Goal: Transaction & Acquisition: Subscribe to service/newsletter

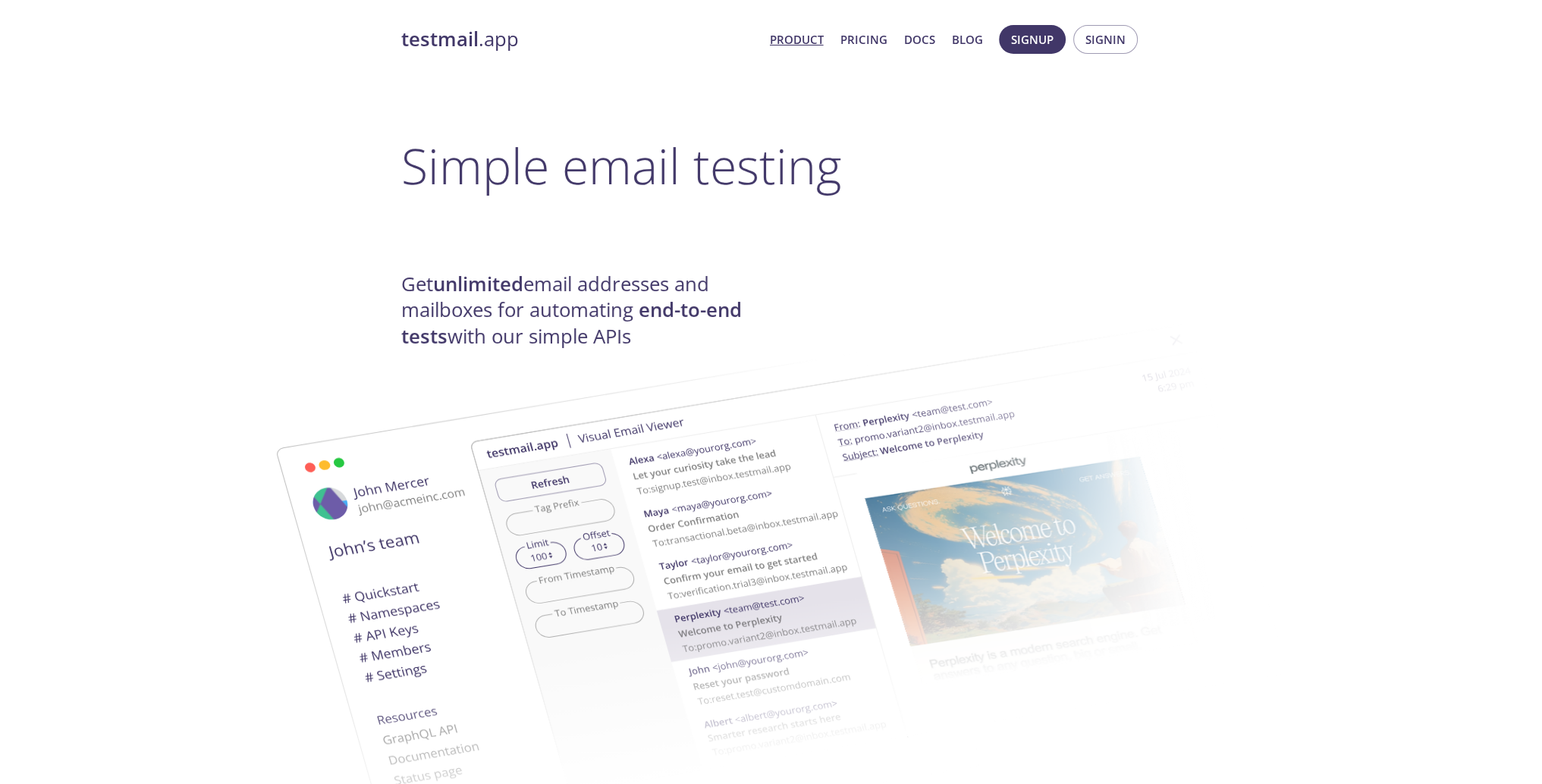
click at [1031, 42] on span "Signup" at bounding box center [1032, 39] width 42 height 20
click at [1032, 38] on span "Signup" at bounding box center [1032, 39] width 42 height 20
click at [1033, 22] on span "Signup Signin" at bounding box center [1068, 39] width 146 height 37
click at [1035, 31] on span "Signup" at bounding box center [1032, 39] width 42 height 20
click at [1111, 37] on span "Signin" at bounding box center [1105, 39] width 40 height 20
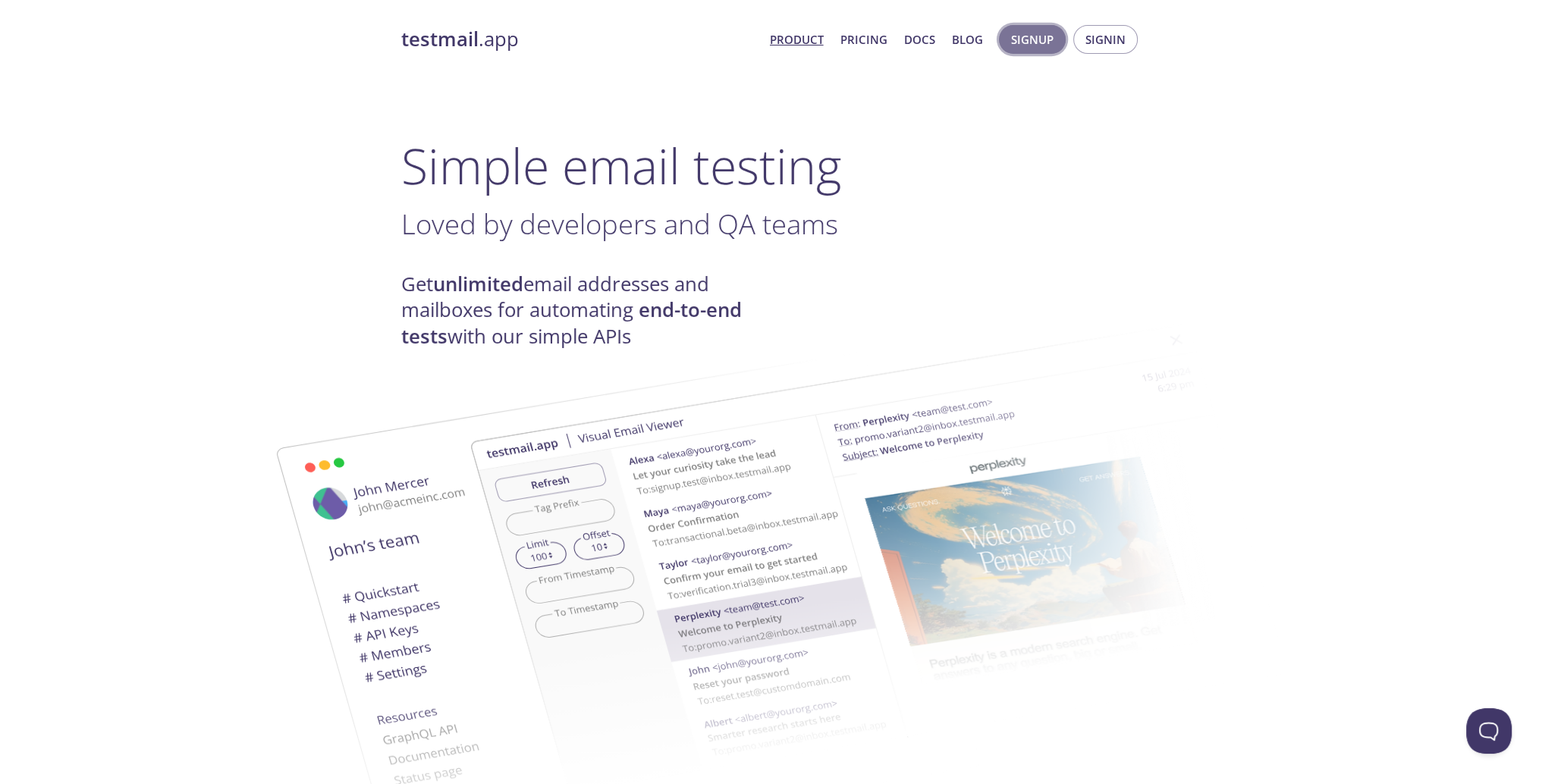
click at [1028, 40] on span "Signup" at bounding box center [1032, 39] width 42 height 20
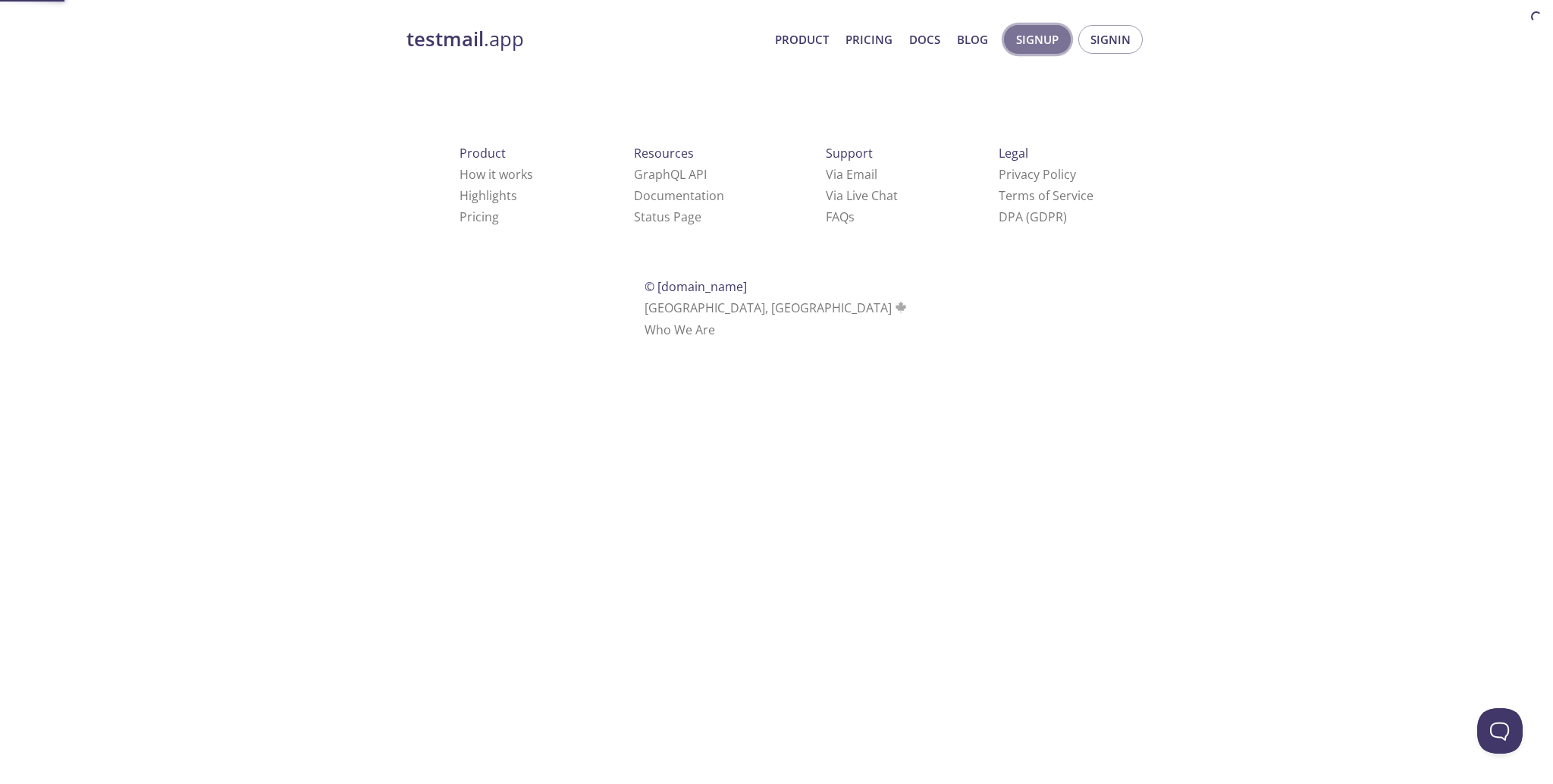
click at [1028, 40] on span "Signup" at bounding box center [1037, 39] width 42 height 20
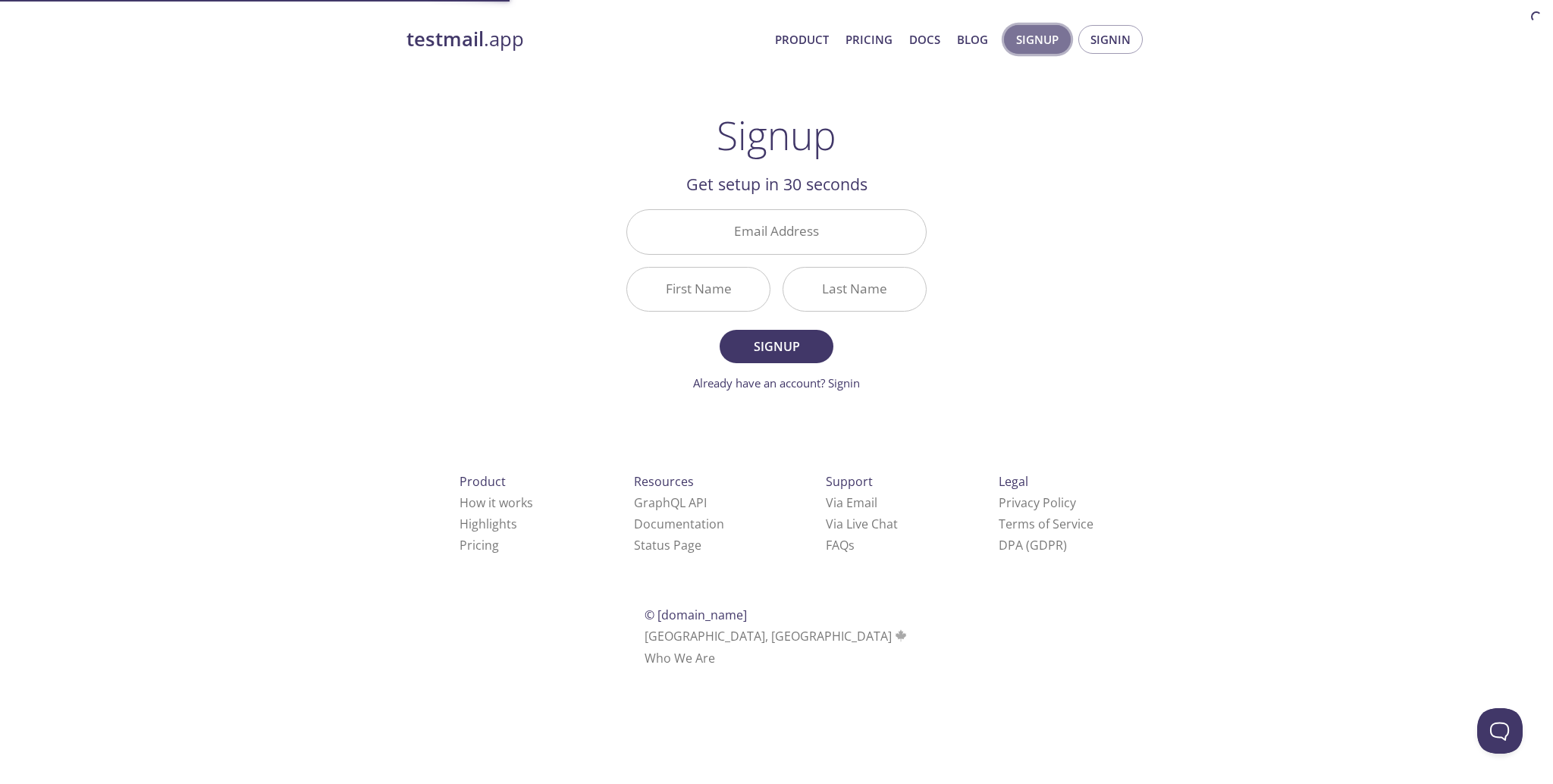
click at [1028, 40] on span "Signup" at bounding box center [1037, 39] width 42 height 20
click at [850, 384] on link "Already have an account? Signin" at bounding box center [776, 383] width 167 height 15
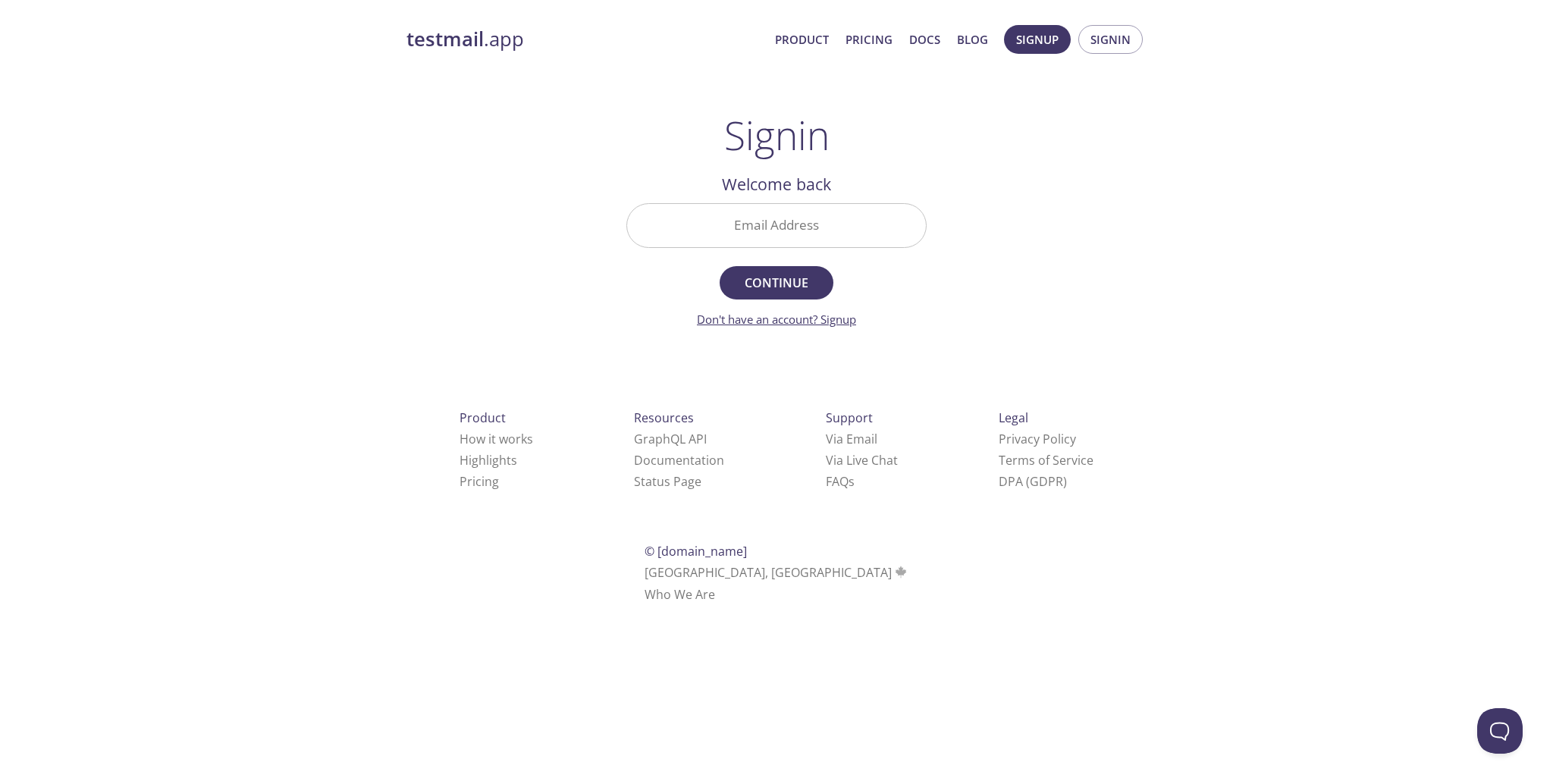
click at [847, 318] on link "Don't have an account? Signup" at bounding box center [776, 319] width 159 height 15
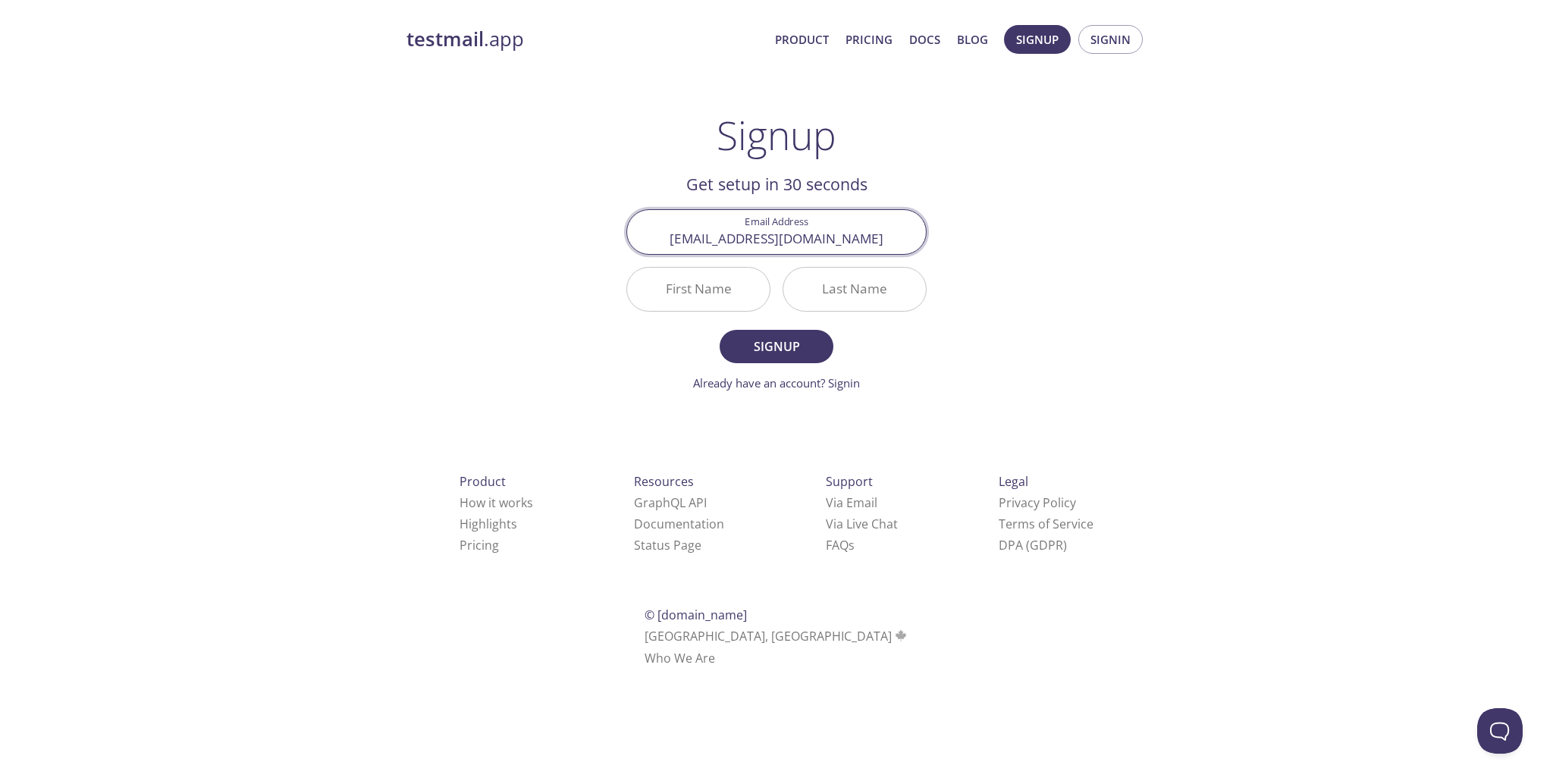
type input "cassiuslc@gmail.com"
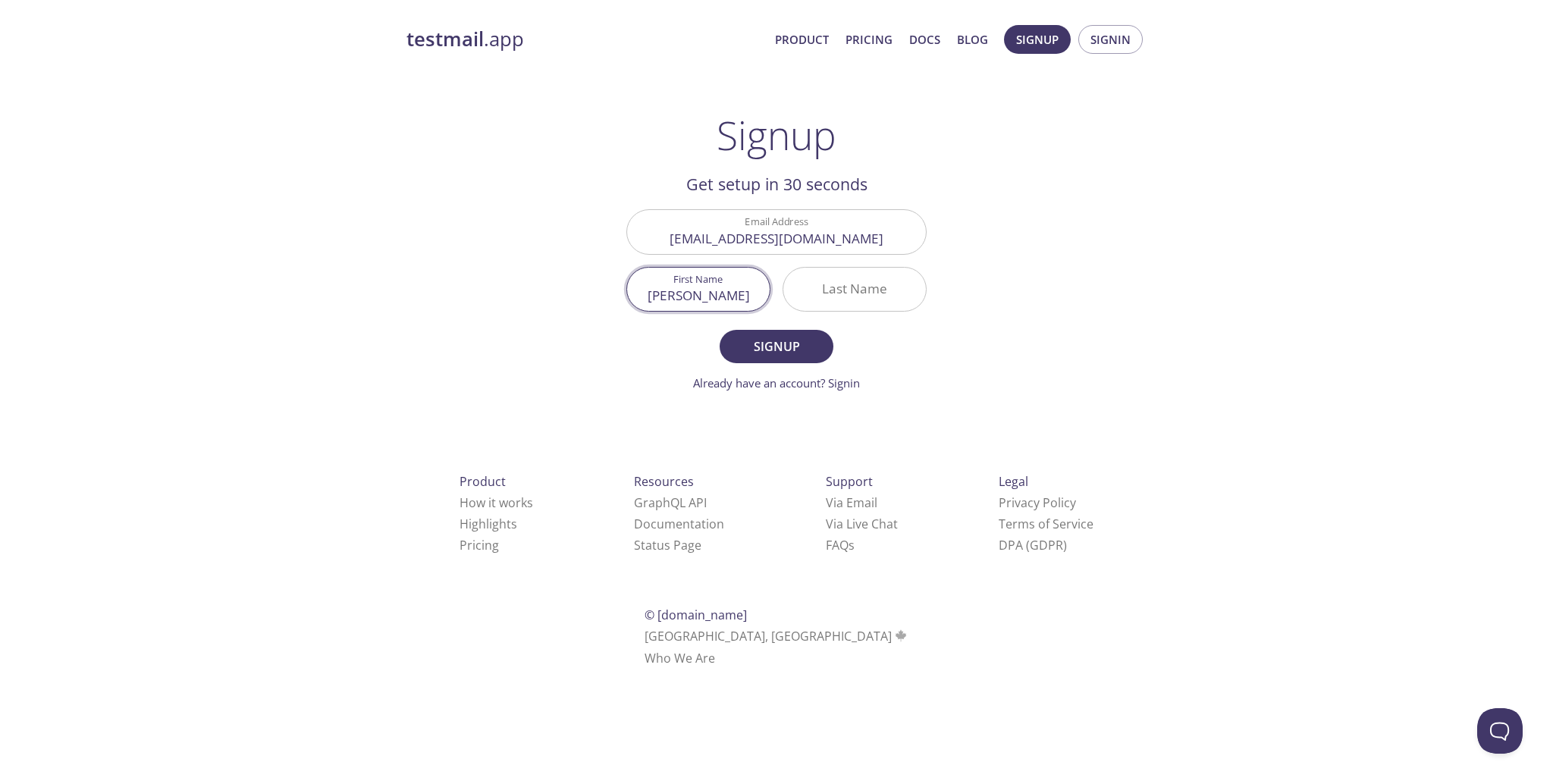
type input "Cassius"
type input "Leon"
click at [761, 345] on span "Signup" at bounding box center [776, 346] width 81 height 22
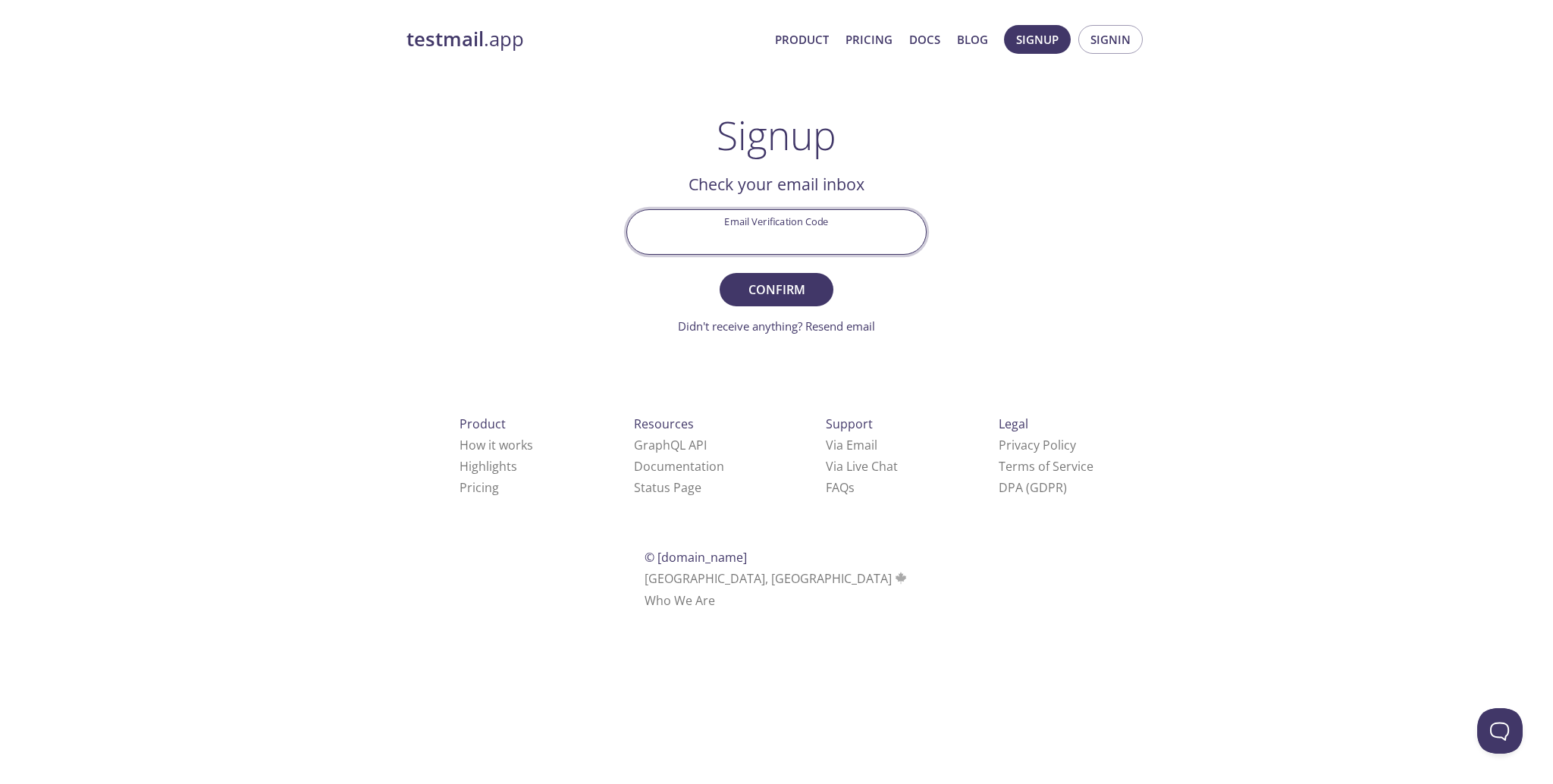
click at [832, 223] on input "Email Verification Code" at bounding box center [776, 232] width 299 height 43
paste input "KL6WXV9"
type input "KL6WXV9"
click at [799, 284] on span "Confirm" at bounding box center [776, 290] width 81 height 22
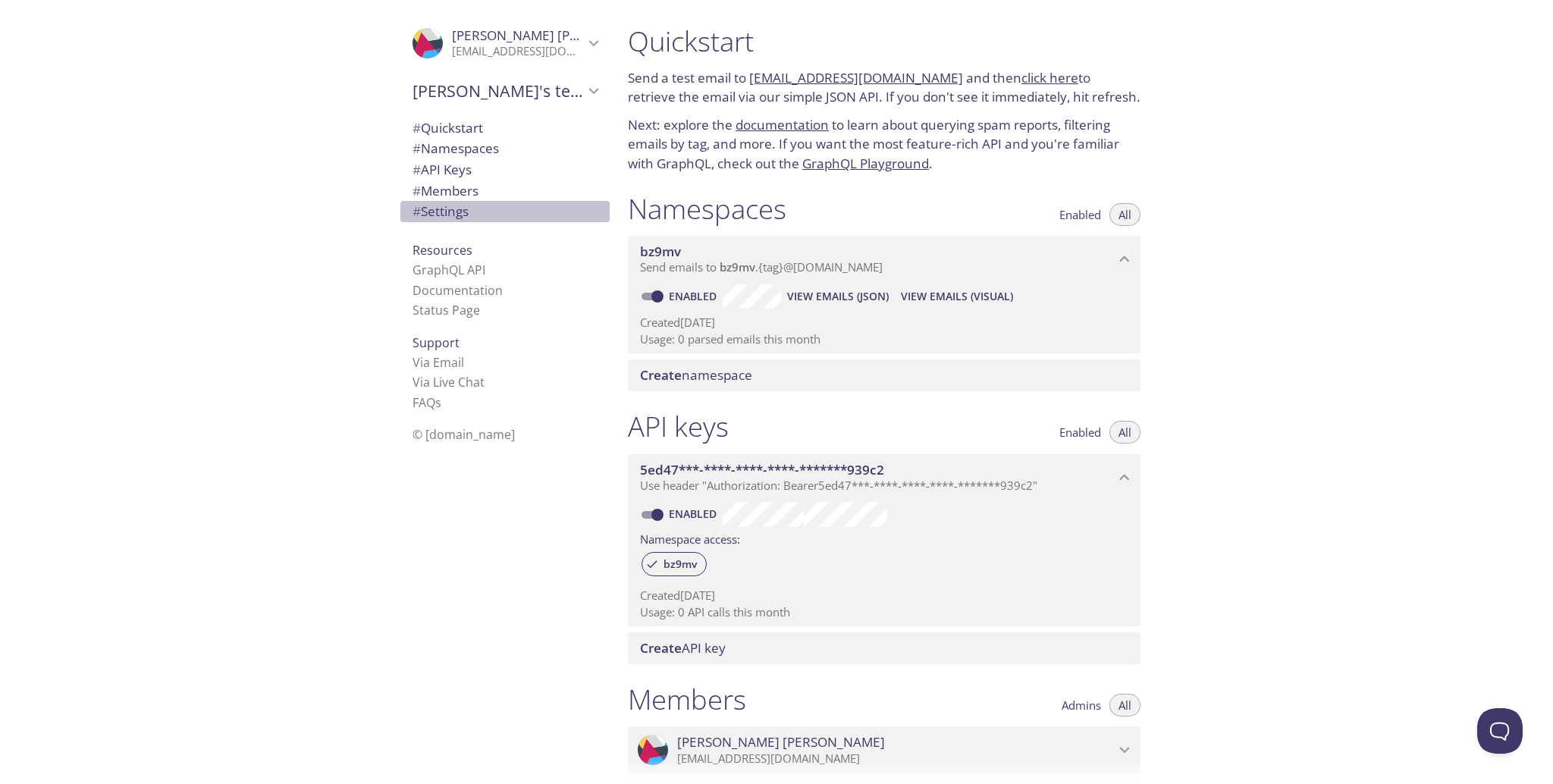
click at [427, 211] on span "# Settings" at bounding box center [441, 211] width 56 height 18
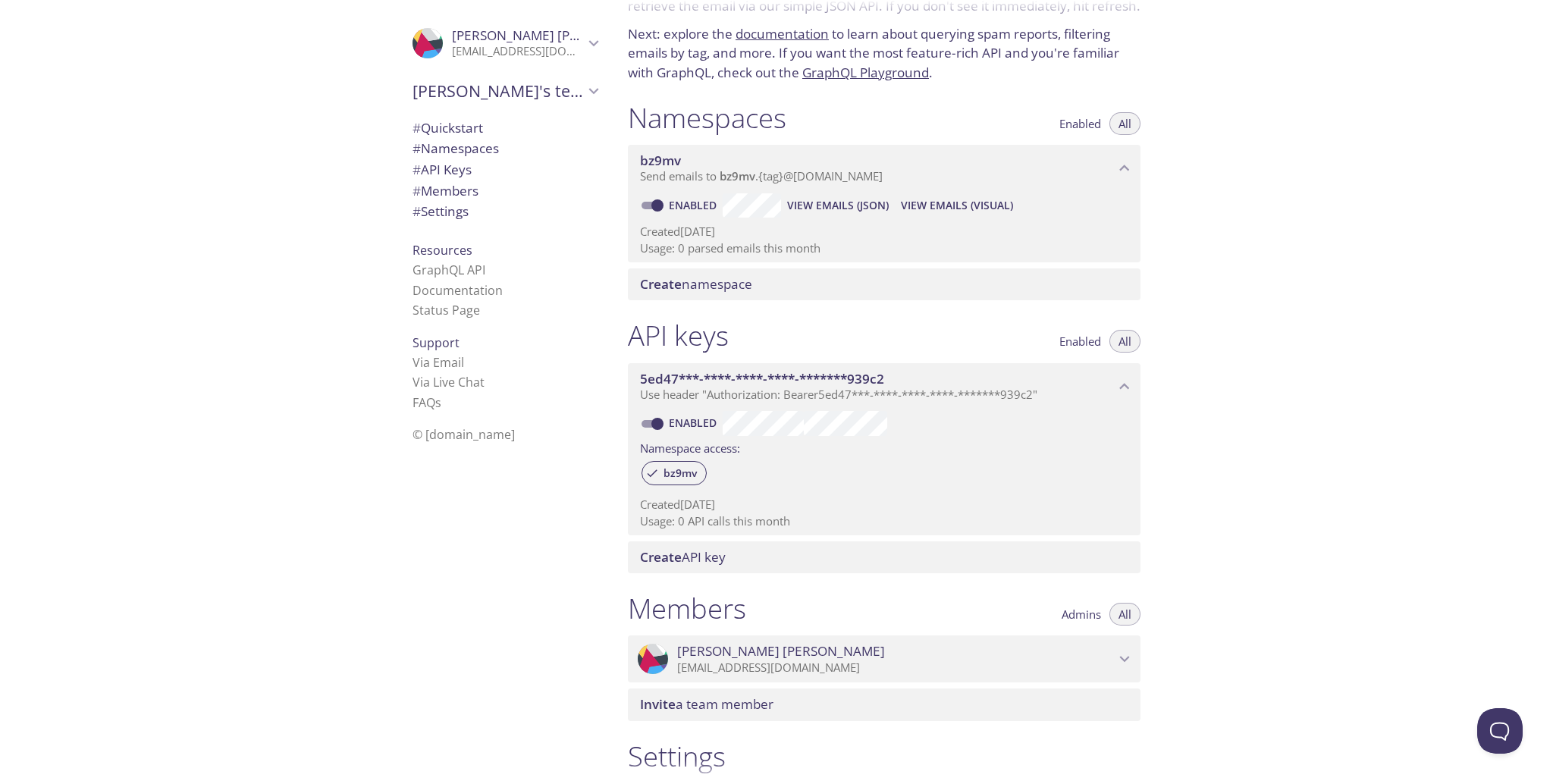
scroll to position [294, 0]
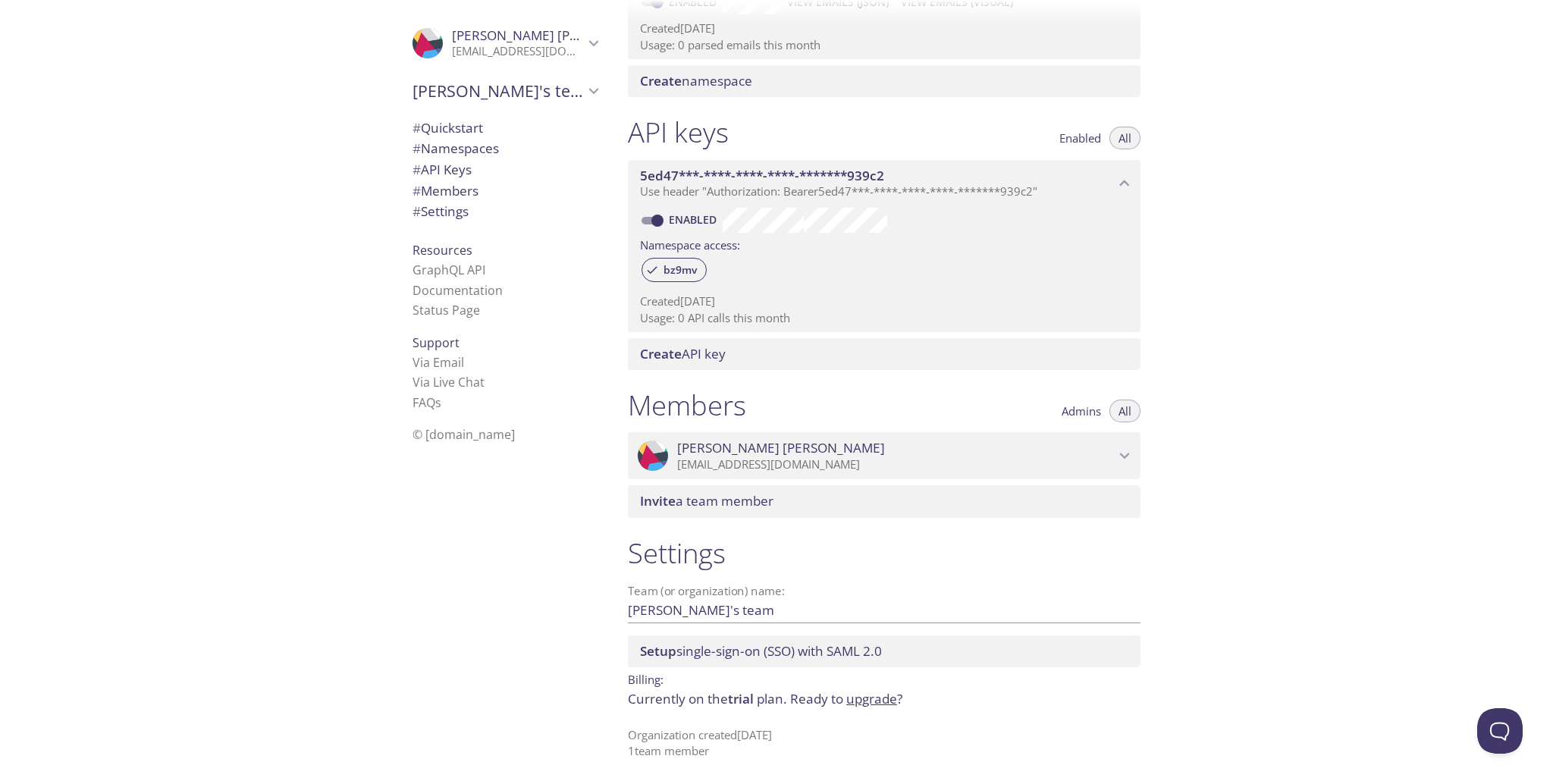
click at [454, 135] on span "# Quickstart" at bounding box center [447, 128] width 70 height 18
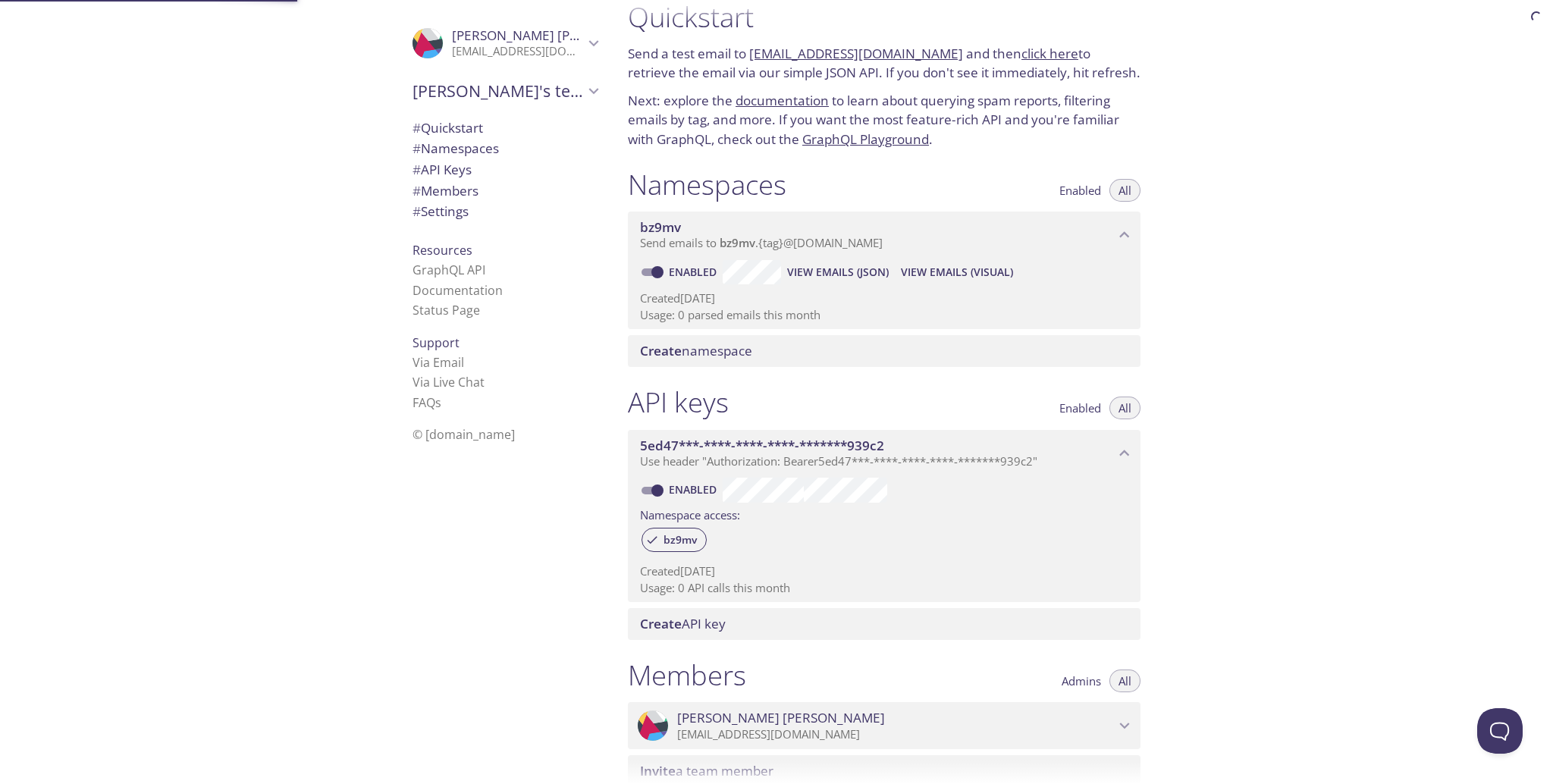
scroll to position [24, 0]
click at [1028, 53] on link "click here" at bounding box center [1049, 53] width 57 height 18
